Goal: Transaction & Acquisition: Purchase product/service

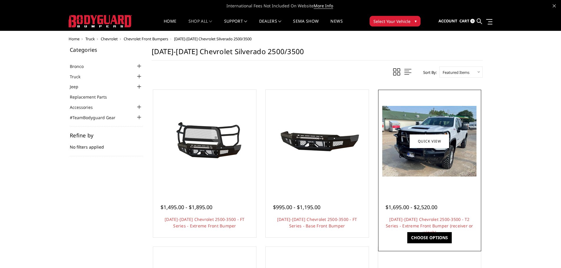
click at [454, 151] on img at bounding box center [429, 141] width 94 height 71
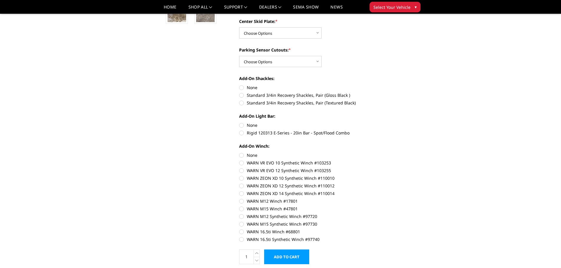
scroll to position [236, 0]
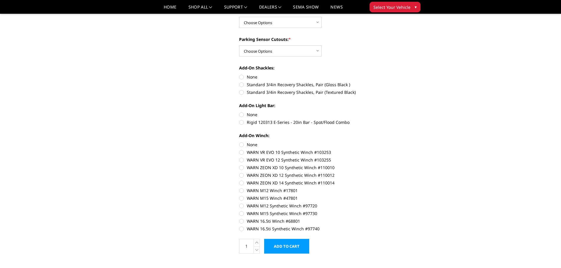
click at [241, 230] on label "WARN 16.5ti Synthetic Winch #97740" at bounding box center [320, 229] width 163 height 6
click at [402, 218] on input "WARN 16.5ti Synthetic Winch #97740" at bounding box center [402, 218] width 0 height 0
radio input "true"
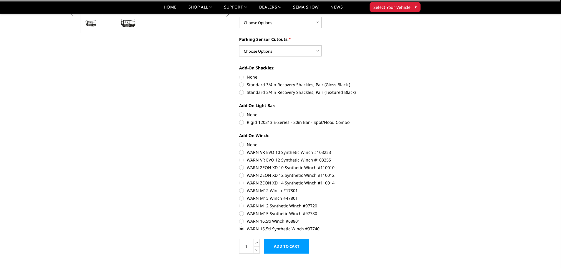
click at [279, 242] on input "Add to Cart" at bounding box center [286, 246] width 45 height 15
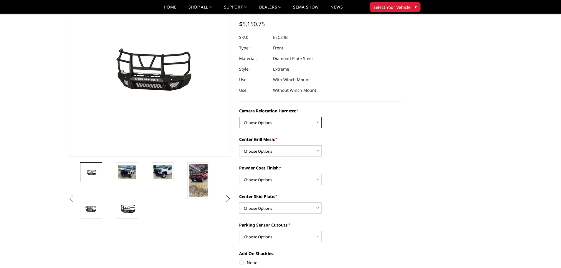
scroll to position [19, 0]
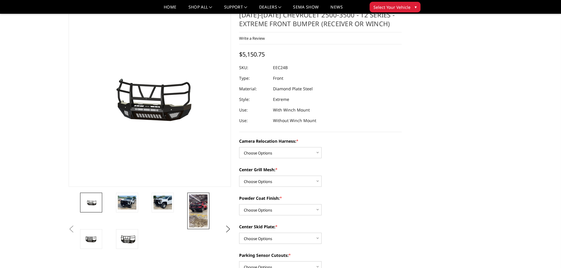
click at [202, 203] on img at bounding box center [198, 211] width 19 height 33
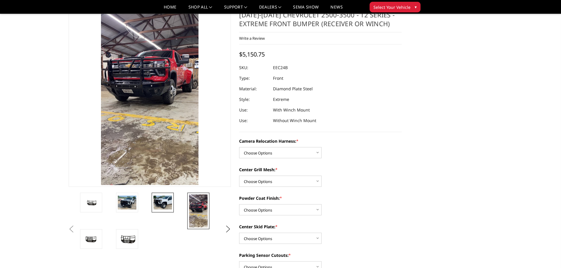
click at [171, 201] on img at bounding box center [162, 203] width 19 height 14
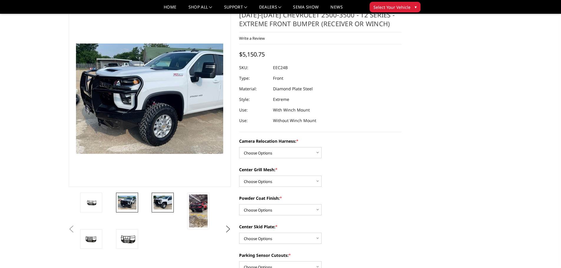
click at [127, 203] on img at bounding box center [127, 203] width 19 height 14
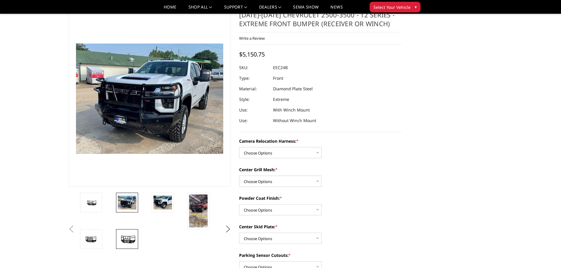
click at [128, 239] on img at bounding box center [127, 239] width 19 height 10
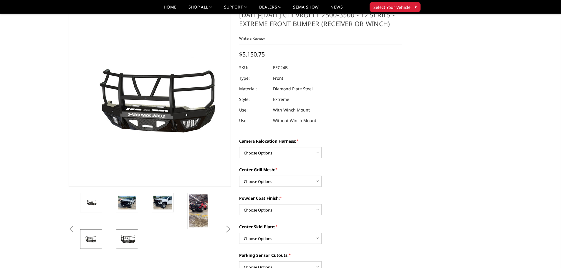
click at [92, 238] on img at bounding box center [91, 239] width 19 height 10
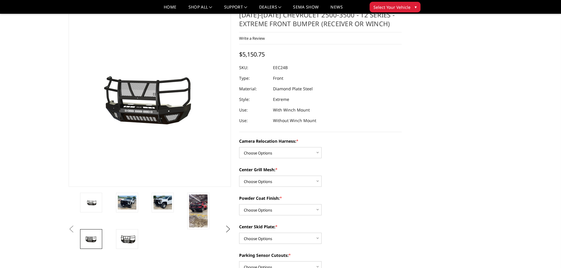
click at [227, 229] on button "Next" at bounding box center [227, 229] width 9 height 9
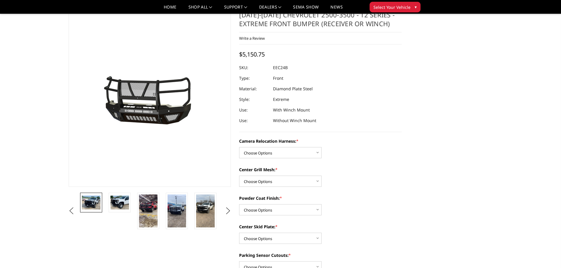
click at [95, 201] on img at bounding box center [91, 203] width 19 height 14
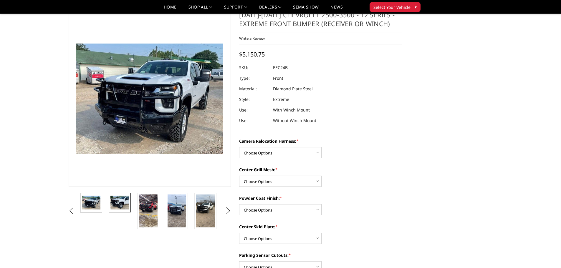
click at [113, 202] on img at bounding box center [119, 203] width 19 height 14
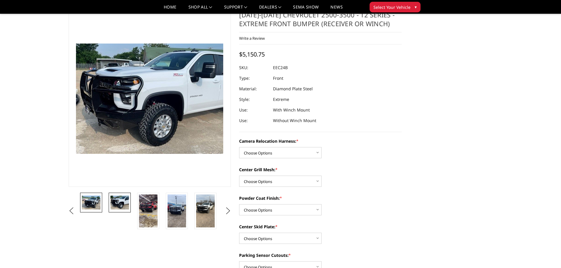
click at [89, 203] on img at bounding box center [91, 203] width 19 height 14
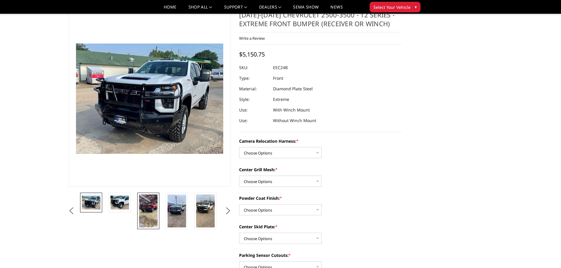
click at [148, 211] on img at bounding box center [148, 211] width 19 height 33
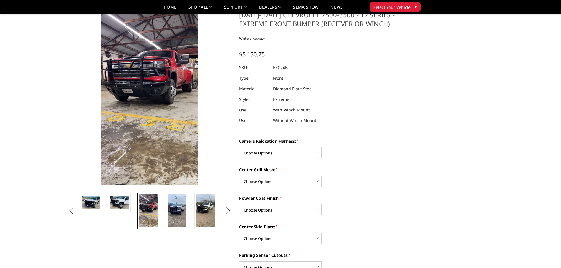
click at [179, 213] on img at bounding box center [177, 211] width 19 height 33
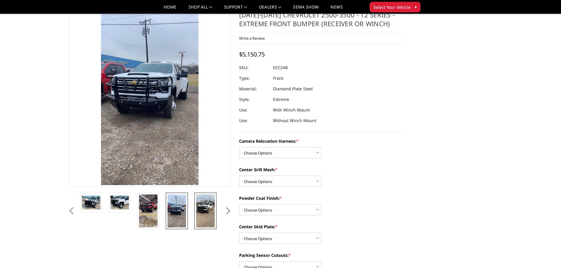
click at [201, 214] on img at bounding box center [205, 211] width 19 height 33
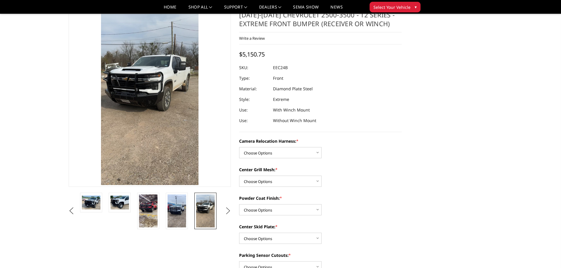
click at [225, 214] on button "Next" at bounding box center [227, 211] width 9 height 9
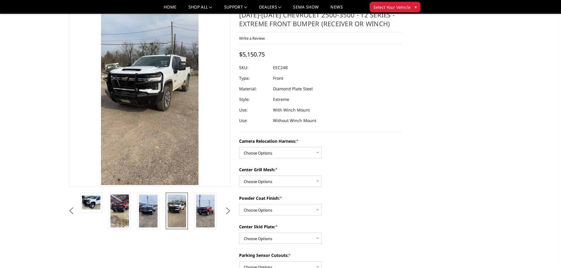
click at [227, 213] on button "Next" at bounding box center [227, 211] width 9 height 9
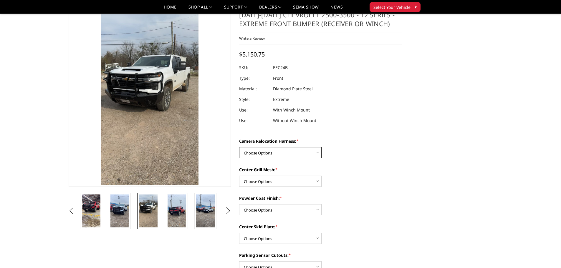
click at [296, 155] on select "Choose Options Without camera harness With camera harness" at bounding box center [280, 152] width 82 height 11
click at [299, 155] on select "Choose Options Without camera harness With camera harness" at bounding box center [280, 152] width 82 height 11
click at [276, 177] on select "Choose Options Without expanded metal With expanded metal" at bounding box center [280, 181] width 82 height 11
select select "3729"
click at [239, 176] on select "Choose Options Without expanded metal With expanded metal" at bounding box center [280, 181] width 82 height 11
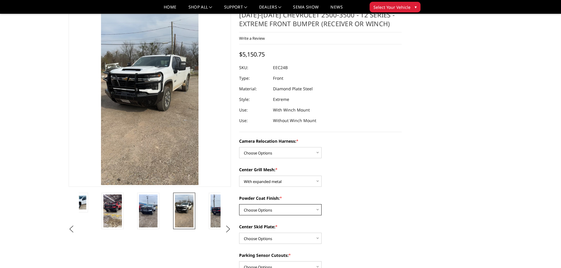
click at [267, 210] on select "Choose Options Textured Black Powder Coat Gloss Black Powder Coat Bare Metal" at bounding box center [280, 209] width 82 height 11
select select "3728"
click at [239, 204] on select "Choose Options Textured Black Powder Coat Gloss Black Powder Coat Bare Metal" at bounding box center [280, 209] width 82 height 11
click at [269, 238] on select "Choose Options Winch Mount Skid Plate Standard Skid Plate (included) 2" Receive…" at bounding box center [280, 238] width 82 height 11
select select "3725"
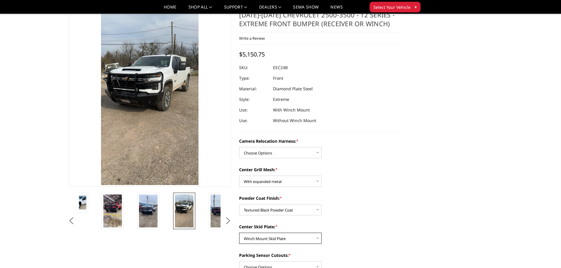
click at [239, 233] on select "Choose Options Winch Mount Skid Plate Standard Skid Plate (included) 2" Receive…" at bounding box center [280, 238] width 82 height 11
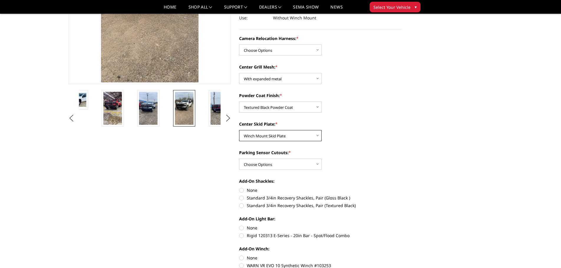
scroll to position [108, 0]
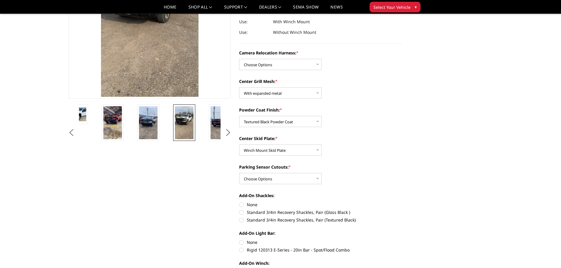
click at [242, 250] on label "Rigid 120313 E-Series - 20in Bar - Spot/Flood Combo" at bounding box center [320, 250] width 163 height 6
click at [402, 240] on input "Rigid 120313 E-Series - 20in Bar - Spot/Flood Combo" at bounding box center [402, 239] width 0 height 0
radio input "true"
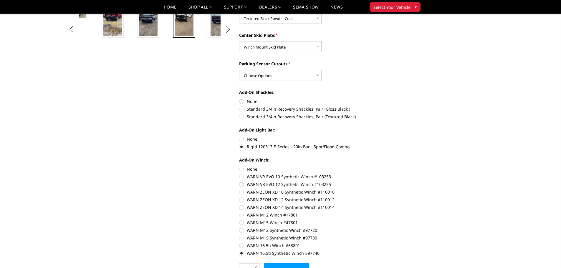
scroll to position [226, 0]
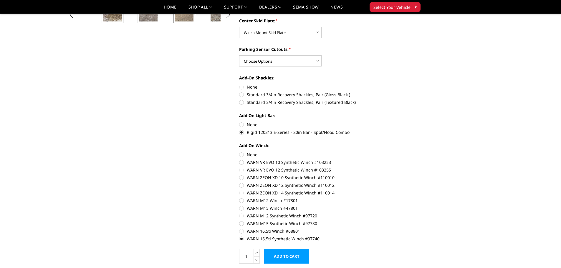
click at [241, 193] on label "WARN ZEON XD 14 Synthetic Winch #110014" at bounding box center [320, 193] width 163 height 6
click at [402, 183] on input "WARN ZEON XD 14 Synthetic Winch #110014" at bounding box center [402, 182] width 0 height 0
radio input "true"
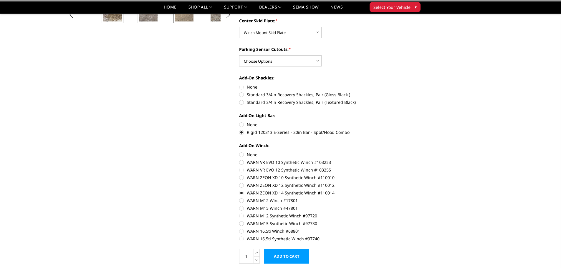
click at [285, 254] on input "Add to Cart" at bounding box center [286, 256] width 45 height 15
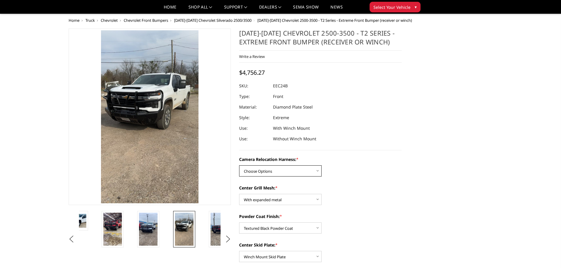
scroll to position [0, 0]
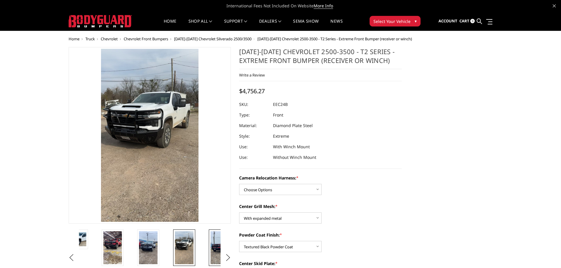
click at [218, 246] on img at bounding box center [220, 247] width 19 height 33
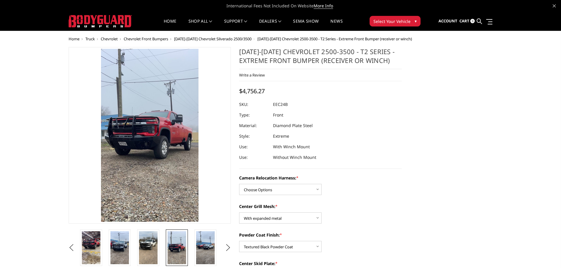
click at [178, 245] on img at bounding box center [177, 247] width 19 height 33
click at [202, 248] on img at bounding box center [205, 247] width 19 height 33
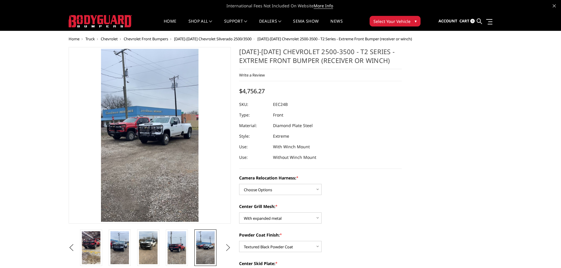
click at [228, 248] on button "Next" at bounding box center [227, 247] width 9 height 9
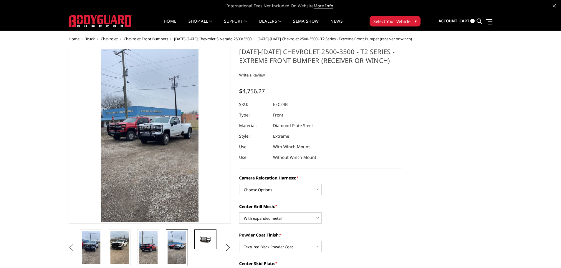
click at [207, 243] on img at bounding box center [205, 240] width 19 height 10
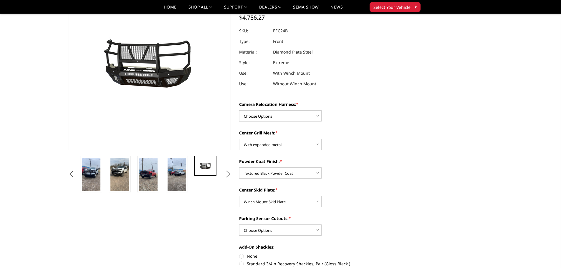
scroll to position [29, 0]
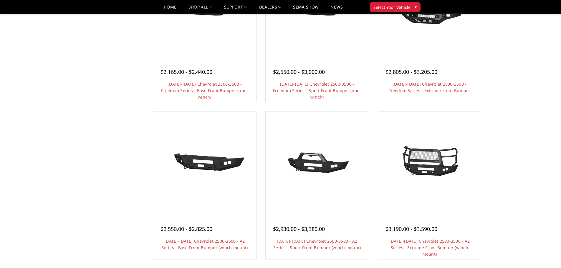
scroll to position [324, 0]
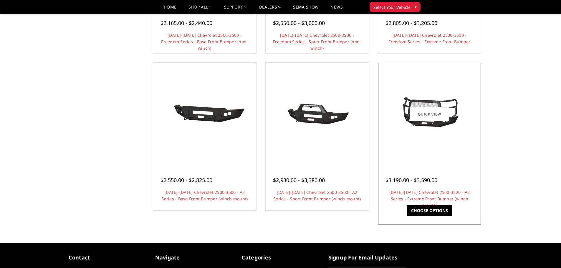
click at [437, 130] on img at bounding box center [429, 114] width 94 height 44
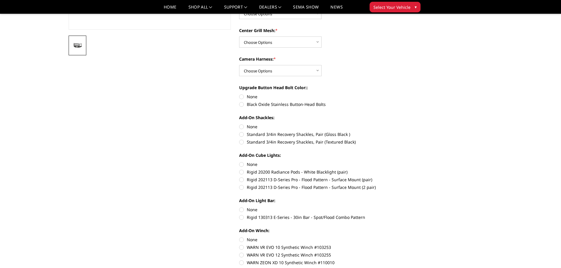
scroll to position [206, 0]
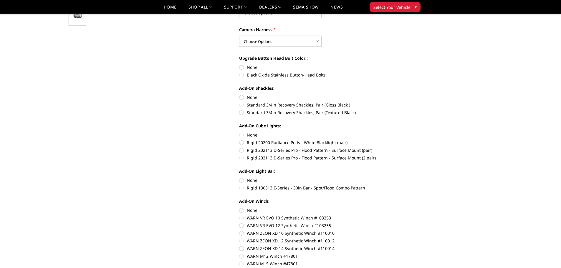
click at [242, 189] on label "Rigid 130313 E-Series - 30in Bar - Spot/Flood Combo Pattern" at bounding box center [320, 188] width 163 height 6
click at [402, 178] on input "Rigid 130313 E-Series - 30in Bar - Spot/Flood Combo Pattern" at bounding box center [402, 177] width 0 height 0
radio input "true"
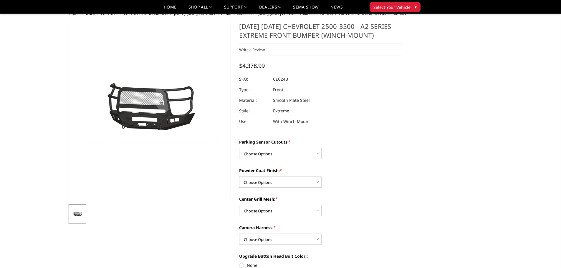
scroll to position [0, 0]
